Goal: Task Accomplishment & Management: Manage account settings

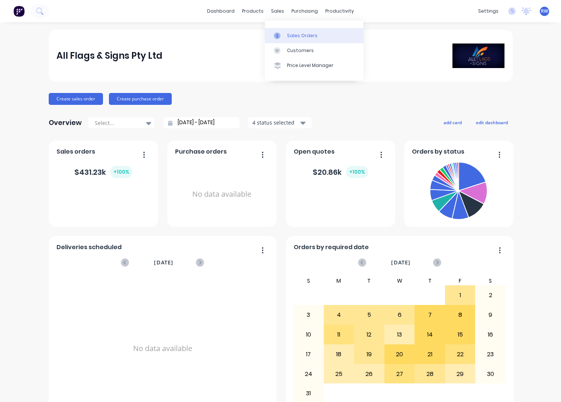
click at [299, 37] on div "Sales Orders" at bounding box center [302, 35] width 30 height 7
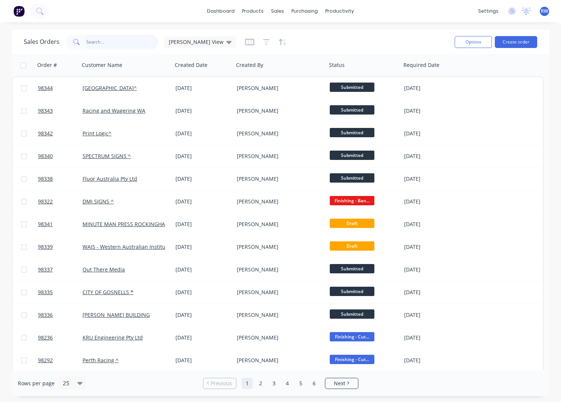
click at [118, 45] on input "text" at bounding box center [122, 42] width 72 height 15
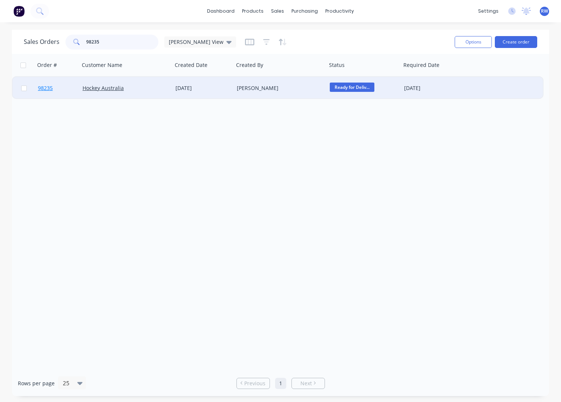
type input "98235"
click at [47, 88] on span "98235" at bounding box center [45, 87] width 15 height 7
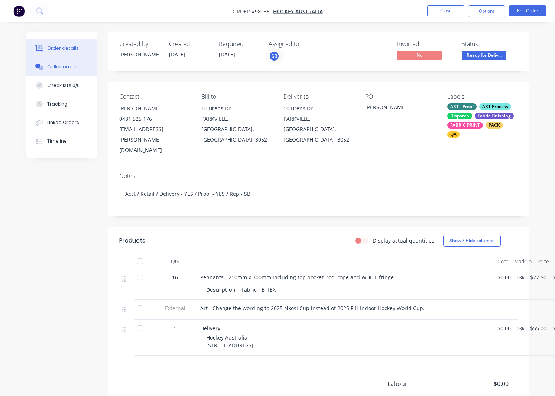
click at [55, 67] on div "Collaborate" at bounding box center [61, 67] width 29 height 7
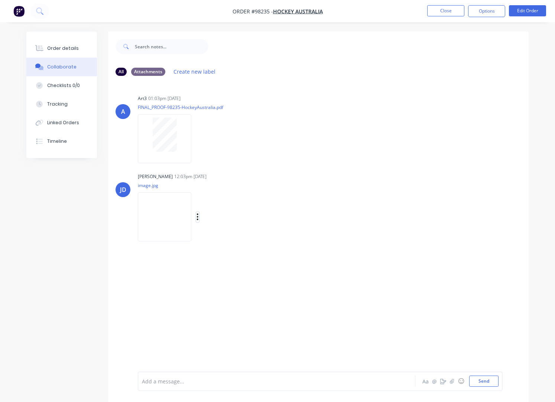
click at [198, 217] on icon "button" at bounding box center [197, 216] width 1 height 7
click at [235, 237] on button "Download" at bounding box center [246, 236] width 84 height 17
click at [445, 12] on button "Close" at bounding box center [445, 10] width 37 height 11
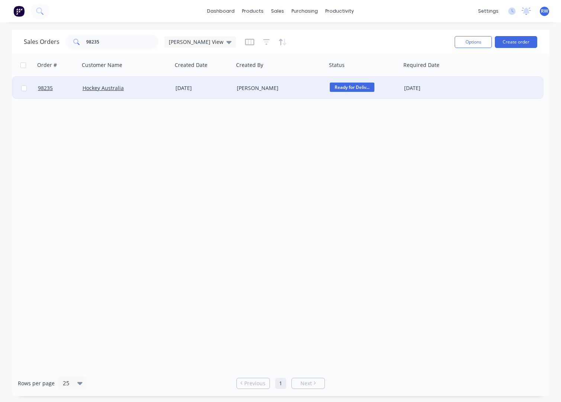
click at [24, 88] on input "checkbox" at bounding box center [24, 88] width 6 height 6
checkbox input "true"
click at [469, 41] on button "Options" at bounding box center [473, 42] width 37 height 12
click at [451, 78] on div "Archive" at bounding box center [451, 75] width 68 height 11
checkbox input "false"
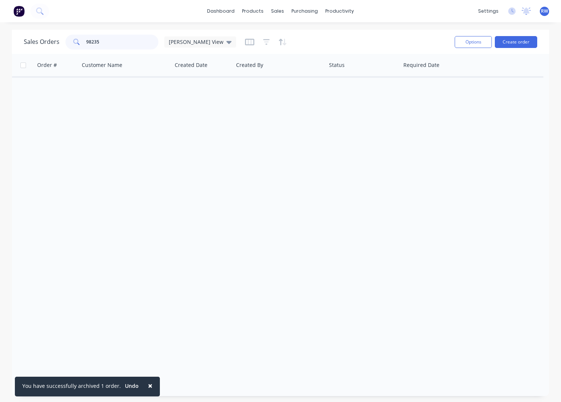
click at [112, 41] on input "98235" at bounding box center [122, 42] width 72 height 15
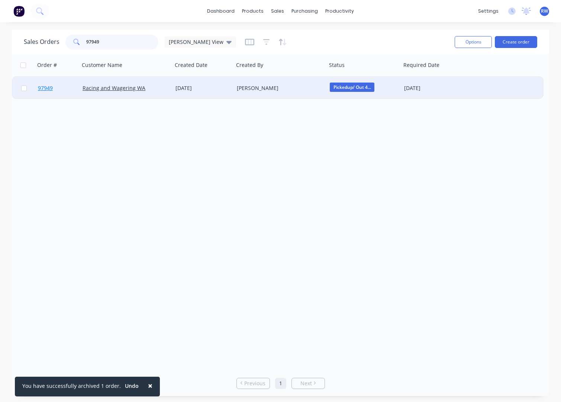
type input "97949"
click at [49, 89] on span "97949" at bounding box center [45, 87] width 15 height 7
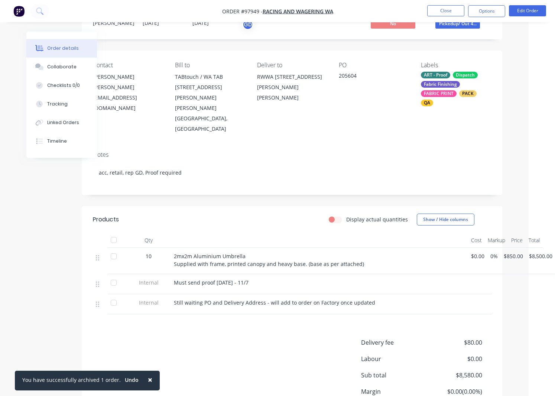
scroll to position [0, 26]
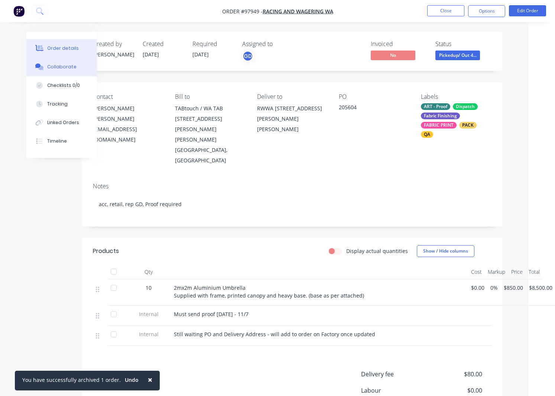
click at [54, 67] on div "Collaborate" at bounding box center [61, 67] width 29 height 7
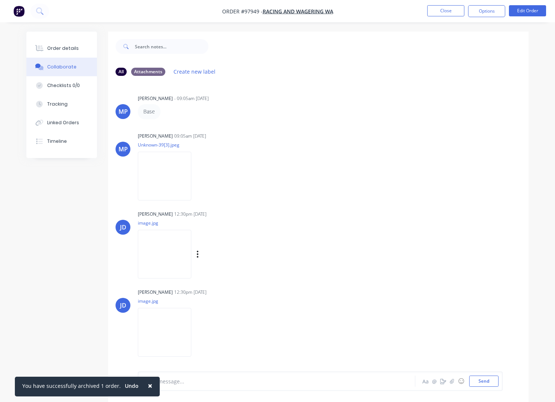
click at [200, 255] on div "Labels Download Delete" at bounding box center [236, 254] width 84 height 11
click at [197, 255] on icon "button" at bounding box center [198, 254] width 2 height 9
click at [227, 275] on button "Download" at bounding box center [246, 273] width 84 height 17
click at [198, 333] on icon "button" at bounding box center [198, 332] width 2 height 9
click at [222, 345] on button "Download" at bounding box center [246, 344] width 84 height 17
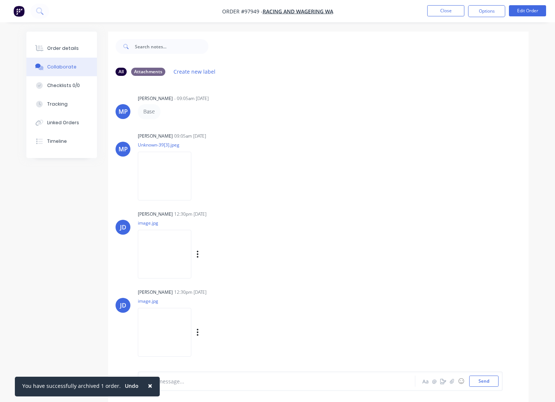
click at [444, 11] on button "Close" at bounding box center [445, 10] width 37 height 11
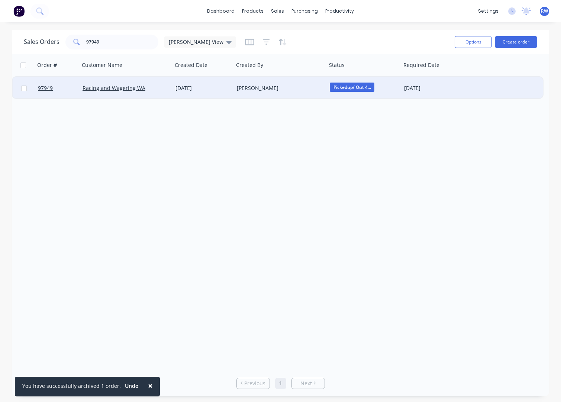
click at [26, 89] on input "checkbox" at bounding box center [24, 88] width 6 height 6
checkbox input "true"
click at [476, 40] on button "Options" at bounding box center [473, 42] width 37 height 12
click at [453, 75] on div "Archive" at bounding box center [451, 75] width 68 height 11
checkbox input "false"
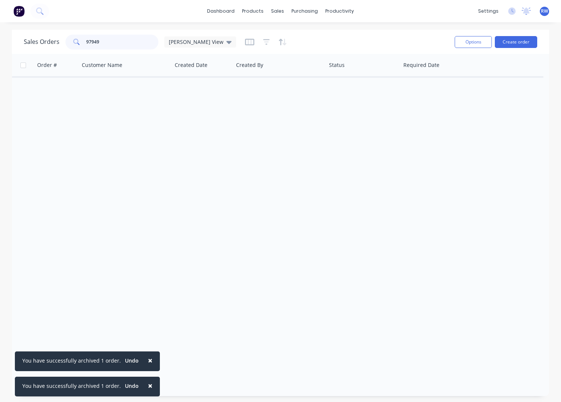
click at [123, 43] on input "97949" at bounding box center [122, 42] width 72 height 15
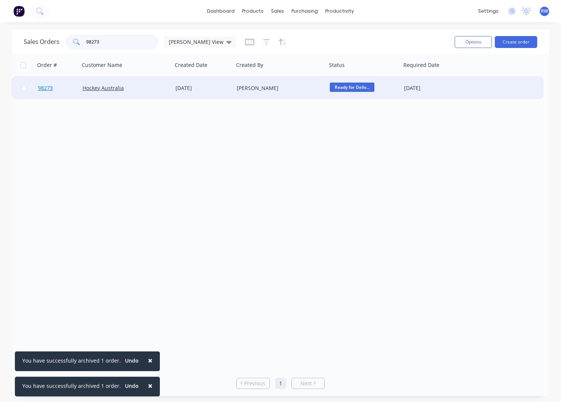
type input "98273"
click at [45, 90] on span "98273" at bounding box center [45, 87] width 15 height 7
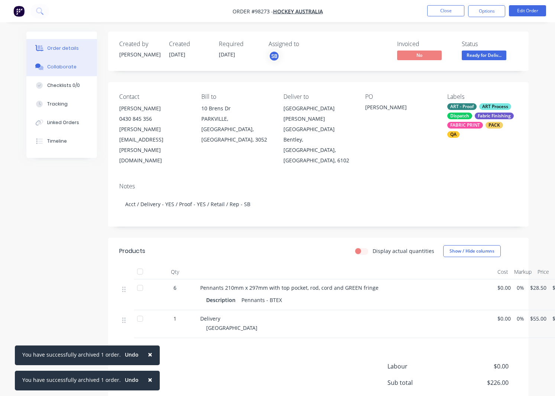
click at [56, 66] on div "Collaborate" at bounding box center [61, 67] width 29 height 7
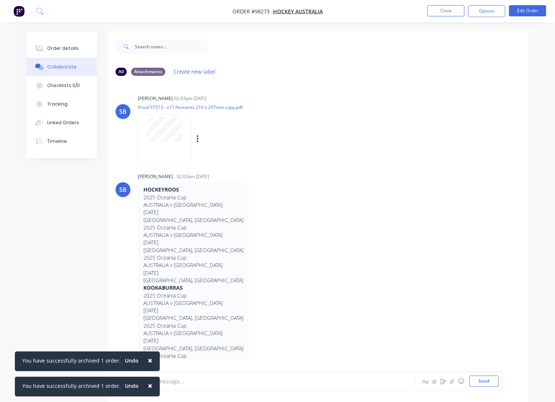
scroll to position [177, 0]
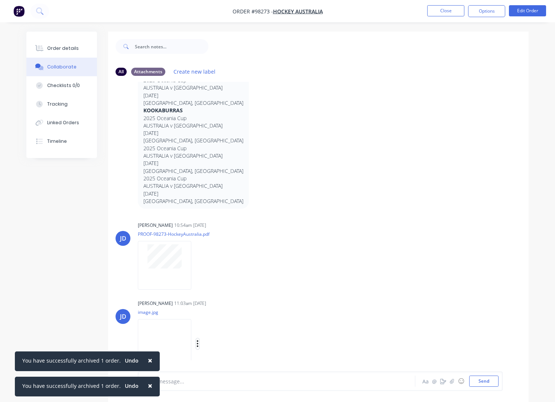
click at [199, 345] on icon "button" at bounding box center [198, 343] width 2 height 9
click at [226, 346] on button "Download" at bounding box center [246, 344] width 84 height 17
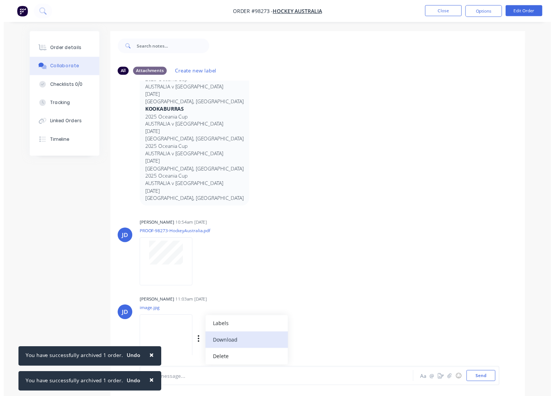
scroll to position [177, 0]
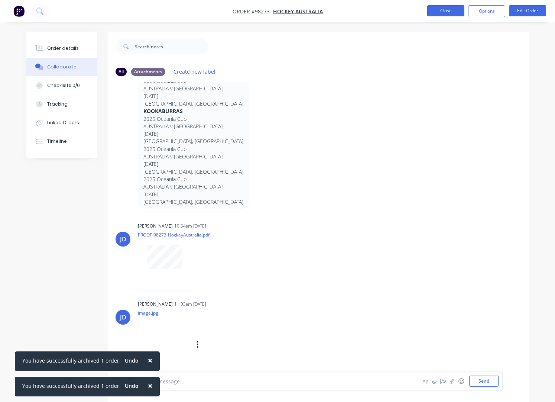
click at [441, 12] on button "Close" at bounding box center [445, 10] width 37 height 11
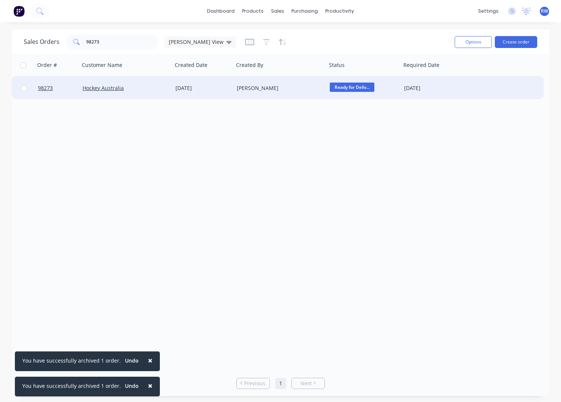
click at [25, 90] on input "checkbox" at bounding box center [24, 88] width 6 height 6
checkbox input "true"
click at [465, 41] on button "Options" at bounding box center [473, 42] width 37 height 12
click at [444, 76] on div "Archive" at bounding box center [451, 75] width 68 height 11
checkbox input "false"
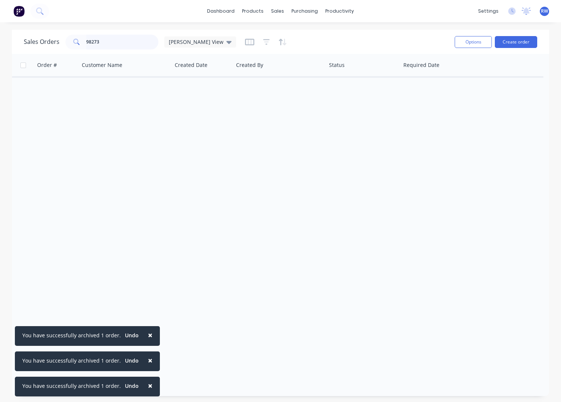
click at [109, 42] on input "98273" at bounding box center [122, 42] width 72 height 15
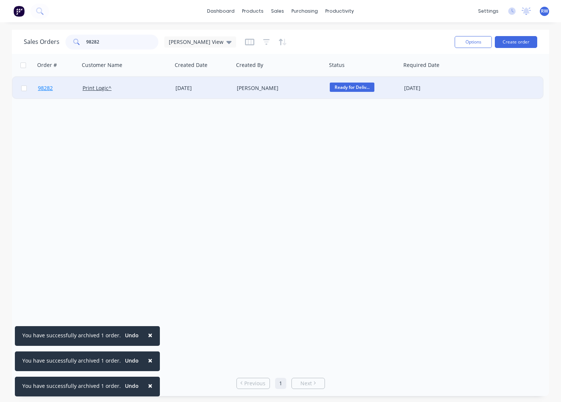
type input "98282"
click at [45, 87] on span "98282" at bounding box center [45, 87] width 15 height 7
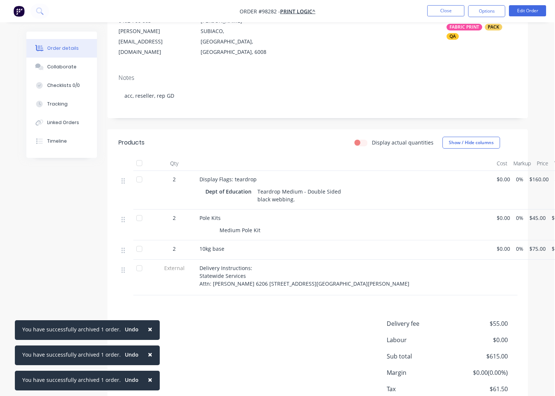
scroll to position [99, 1]
click at [63, 67] on div "Collaborate" at bounding box center [61, 67] width 29 height 7
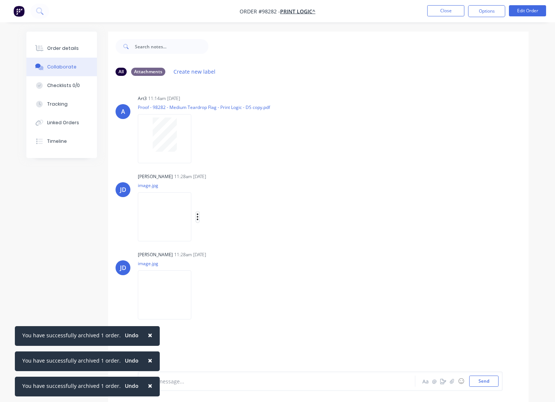
click at [199, 216] on icon "button" at bounding box center [198, 217] width 2 height 9
click at [220, 236] on button "Download" at bounding box center [246, 236] width 84 height 17
click at [198, 295] on icon "button" at bounding box center [197, 294] width 1 height 7
click at [221, 313] on button "Download" at bounding box center [246, 314] width 84 height 17
click at [438, 10] on button "Close" at bounding box center [445, 10] width 37 height 11
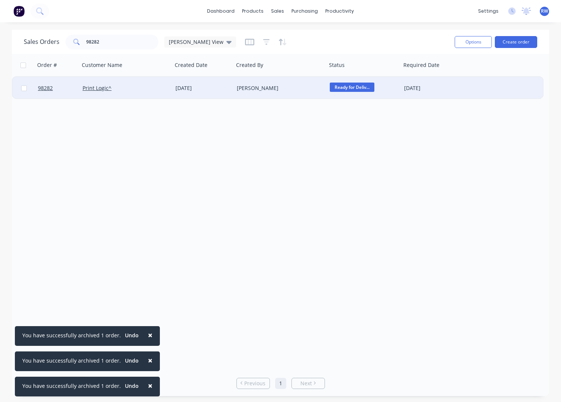
click at [25, 88] on input "checkbox" at bounding box center [24, 88] width 6 height 6
checkbox input "true"
click at [483, 43] on button "Options" at bounding box center [473, 42] width 37 height 12
click at [458, 74] on div "Archive" at bounding box center [451, 75] width 68 height 11
checkbox input "false"
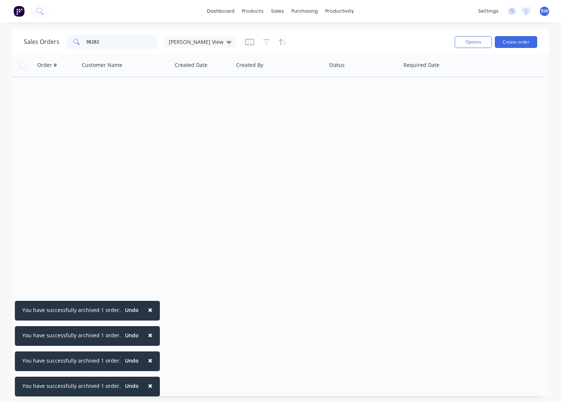
click at [126, 41] on input "98282" at bounding box center [122, 42] width 72 height 15
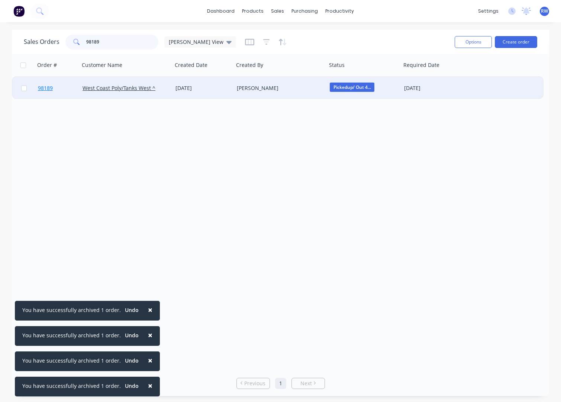
type input "98189"
click at [46, 87] on span "98189" at bounding box center [45, 87] width 15 height 7
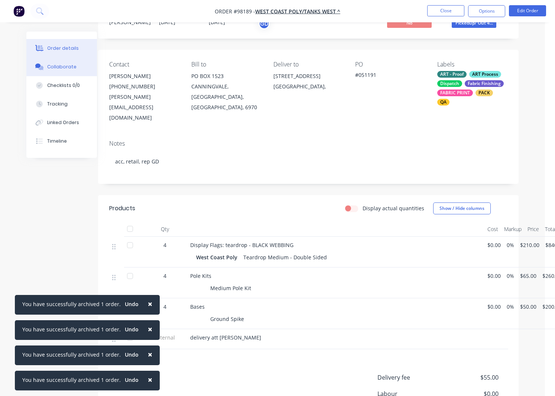
scroll to position [0, 10]
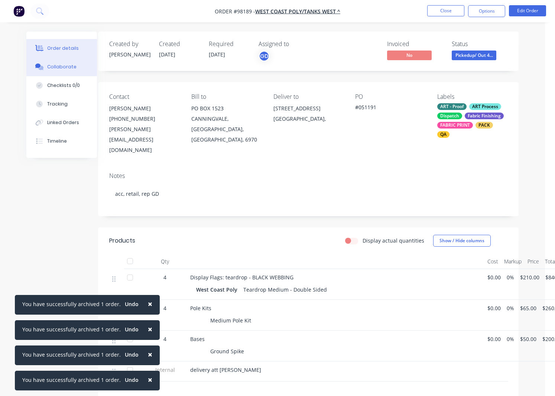
click at [55, 68] on div "Collaborate" at bounding box center [61, 67] width 29 height 7
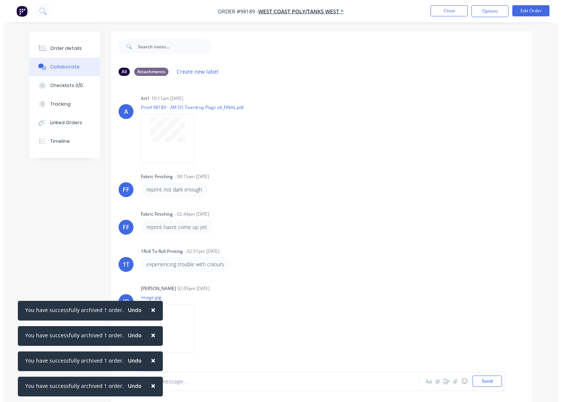
scroll to position [63, 0]
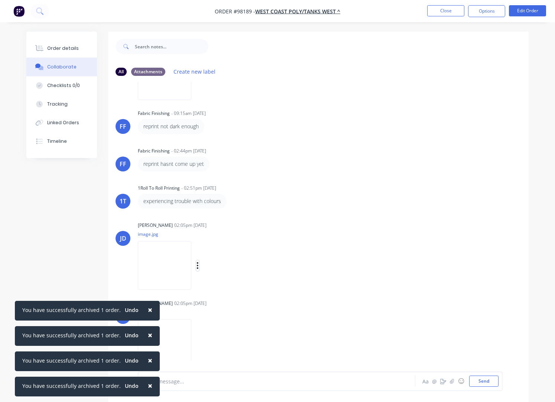
click at [198, 266] on icon "button" at bounding box center [197, 265] width 1 height 7
click at [223, 286] on button "Download" at bounding box center [246, 285] width 84 height 17
click at [199, 345] on icon "button" at bounding box center [198, 343] width 2 height 9
click at [217, 345] on button "Download" at bounding box center [246, 344] width 84 height 17
click at [441, 12] on button "Close" at bounding box center [445, 10] width 37 height 11
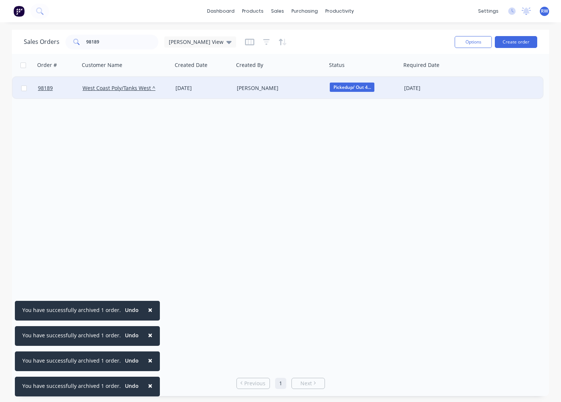
click at [25, 88] on input "checkbox" at bounding box center [24, 88] width 6 height 6
checkbox input "true"
click at [475, 43] on button "Options" at bounding box center [473, 42] width 37 height 12
click at [450, 73] on div "Archive" at bounding box center [451, 75] width 68 height 11
checkbox input "false"
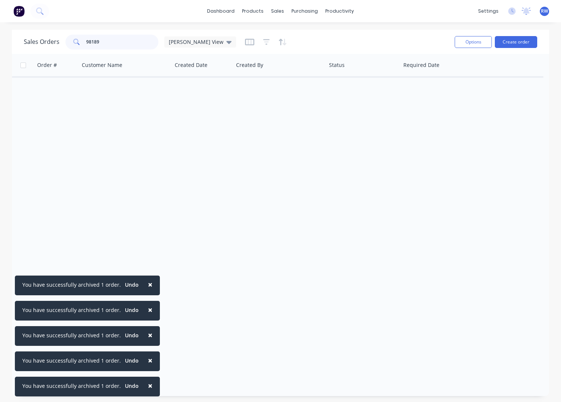
drag, startPoint x: 114, startPoint y: 42, endPoint x: 71, endPoint y: 41, distance: 43.9
click at [86, 41] on input "98189" at bounding box center [122, 42] width 72 height 15
